Goal: Information Seeking & Learning: Learn about a topic

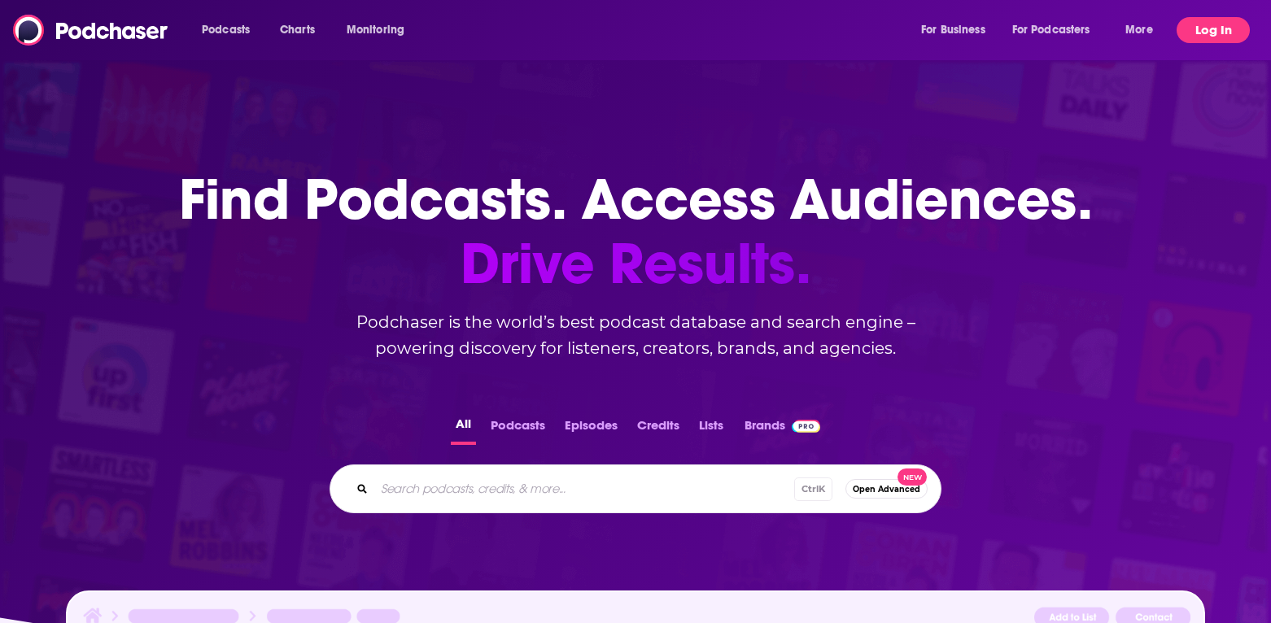
click at [1217, 23] on button "Log In" at bounding box center [1212, 30] width 73 height 26
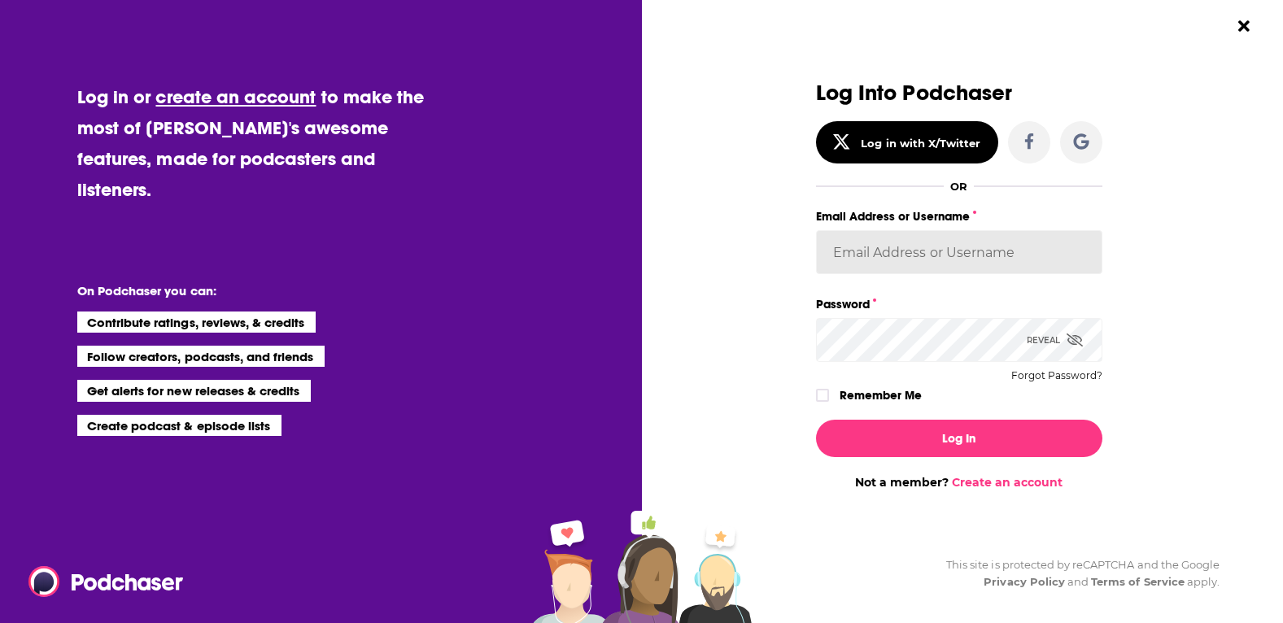
click at [964, 236] on input "Email Address or Username" at bounding box center [959, 252] width 286 height 44
type input "[EMAIL_ADDRESS][DOMAIN_NAME]"
click at [816, 420] on button "Log In" at bounding box center [959, 438] width 286 height 37
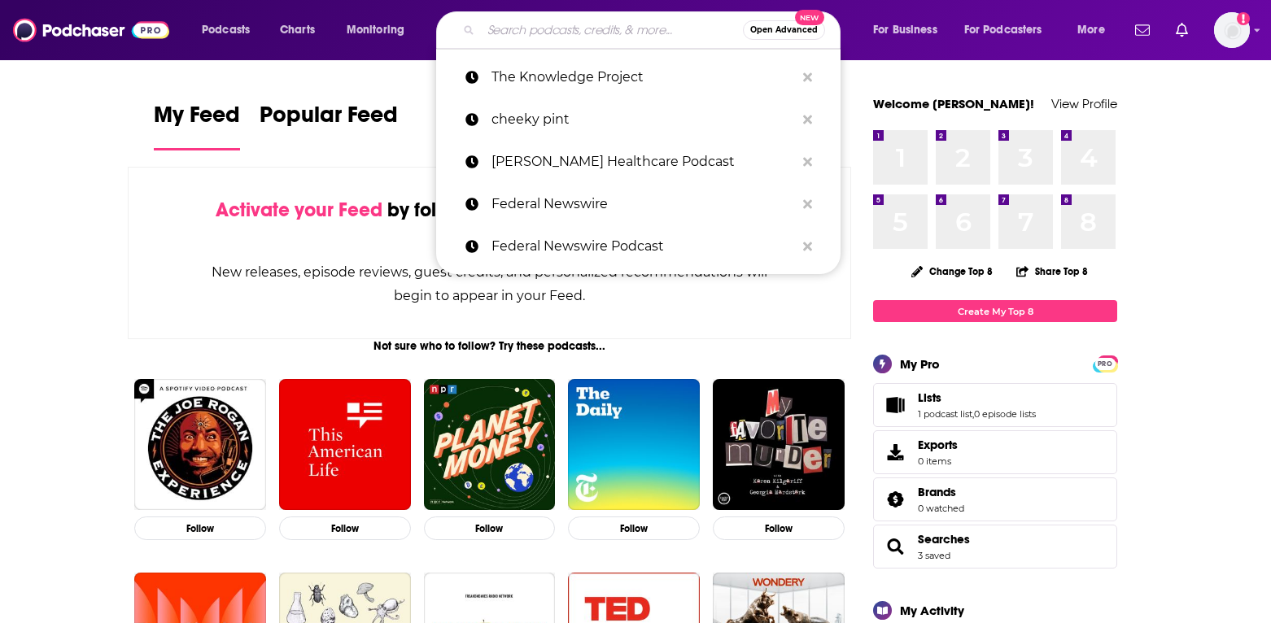
click at [603, 35] on input "Search podcasts, credits, & more..." at bounding box center [612, 30] width 262 height 26
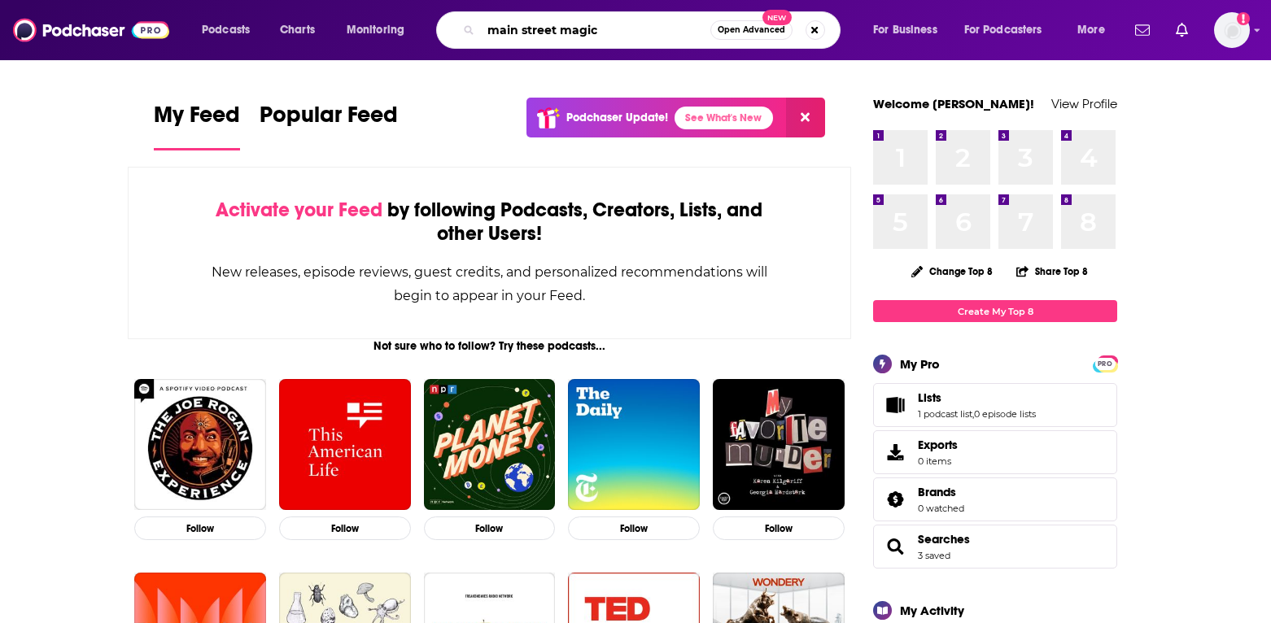
type input "main street magic"
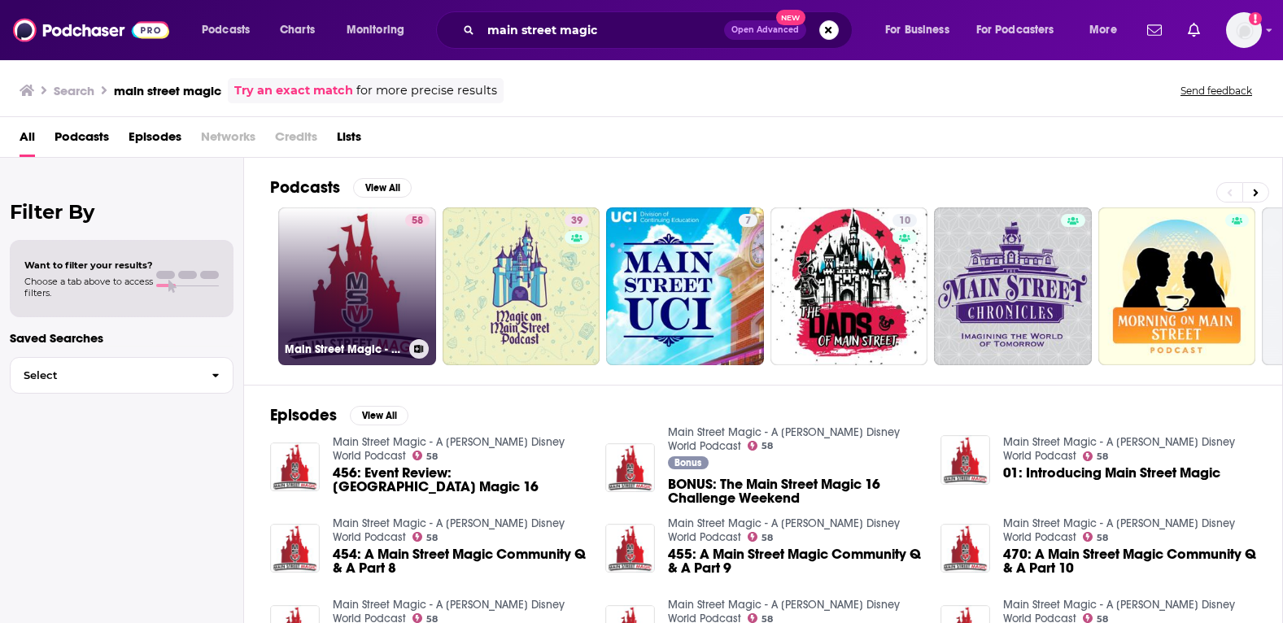
click at [357, 311] on link "[STREET_ADDRESS] Magic - A [PERSON_NAME] Disney World Podcast" at bounding box center [357, 286] width 158 height 158
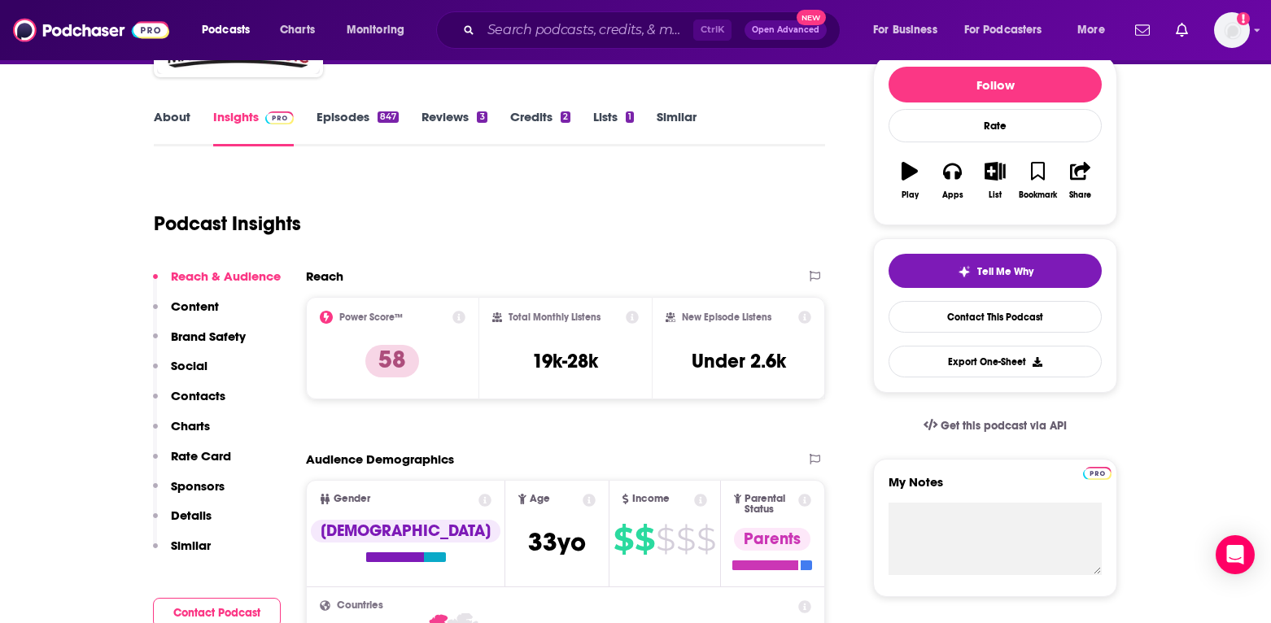
scroll to position [163, 0]
